Goal: Find specific page/section: Find specific page/section

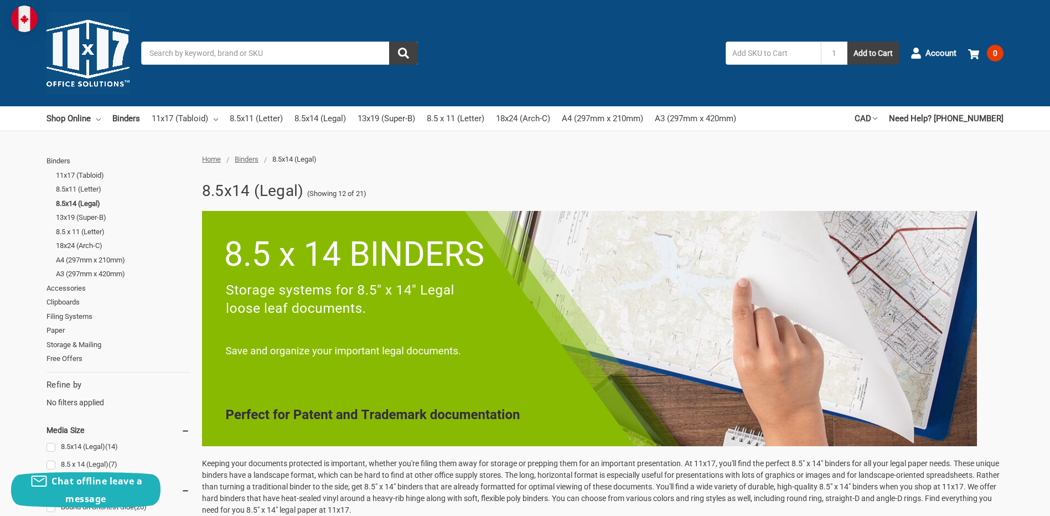
click at [205, 37] on div "Toggle menu Search 1 Add to Cart Account 0 Your Cart Your Cart Is Empty. Total …" at bounding box center [525, 53] width 1050 height 106
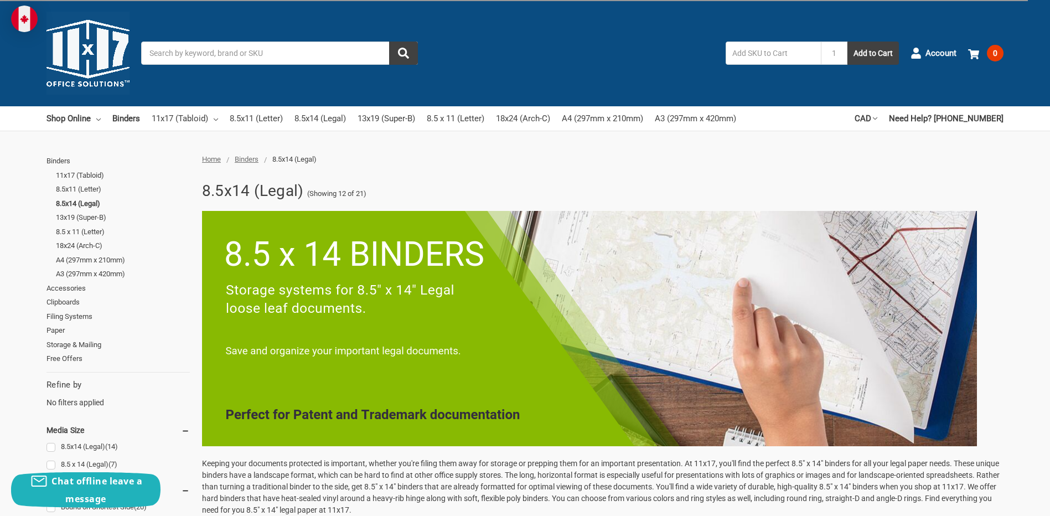
click at [198, 47] on input "Search" at bounding box center [279, 53] width 277 height 23
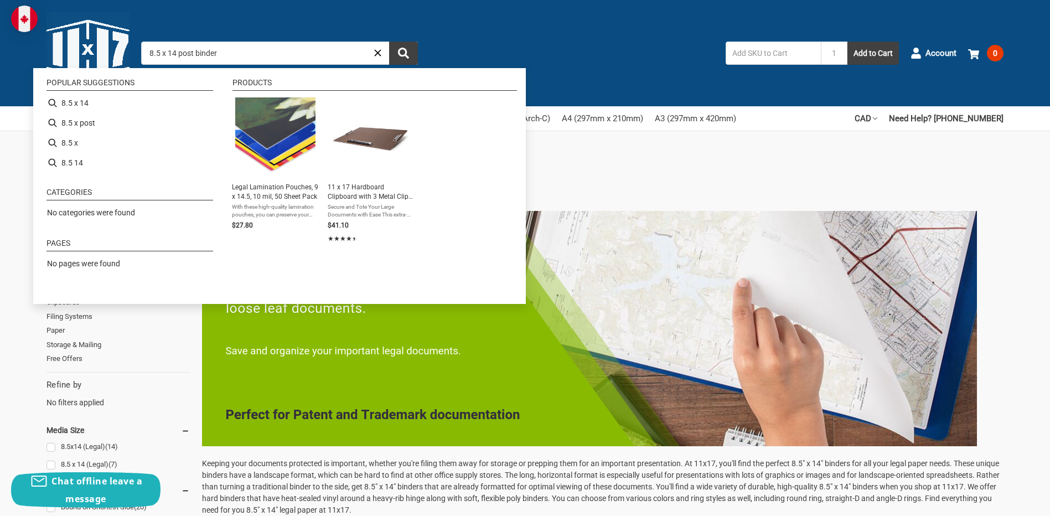
type input "8.5 x 14 post binders"
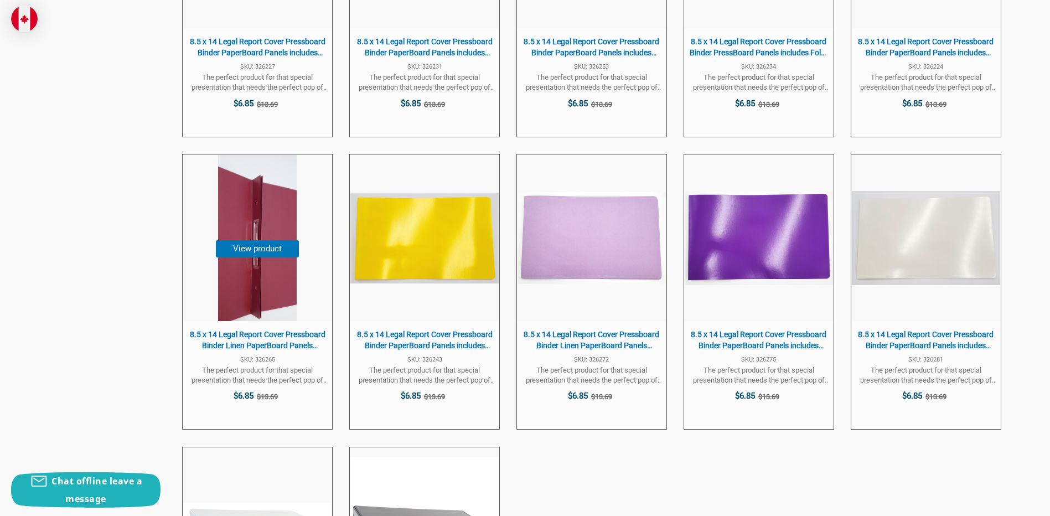
scroll to position [1606, 0]
